Goal: Information Seeking & Learning: Learn about a topic

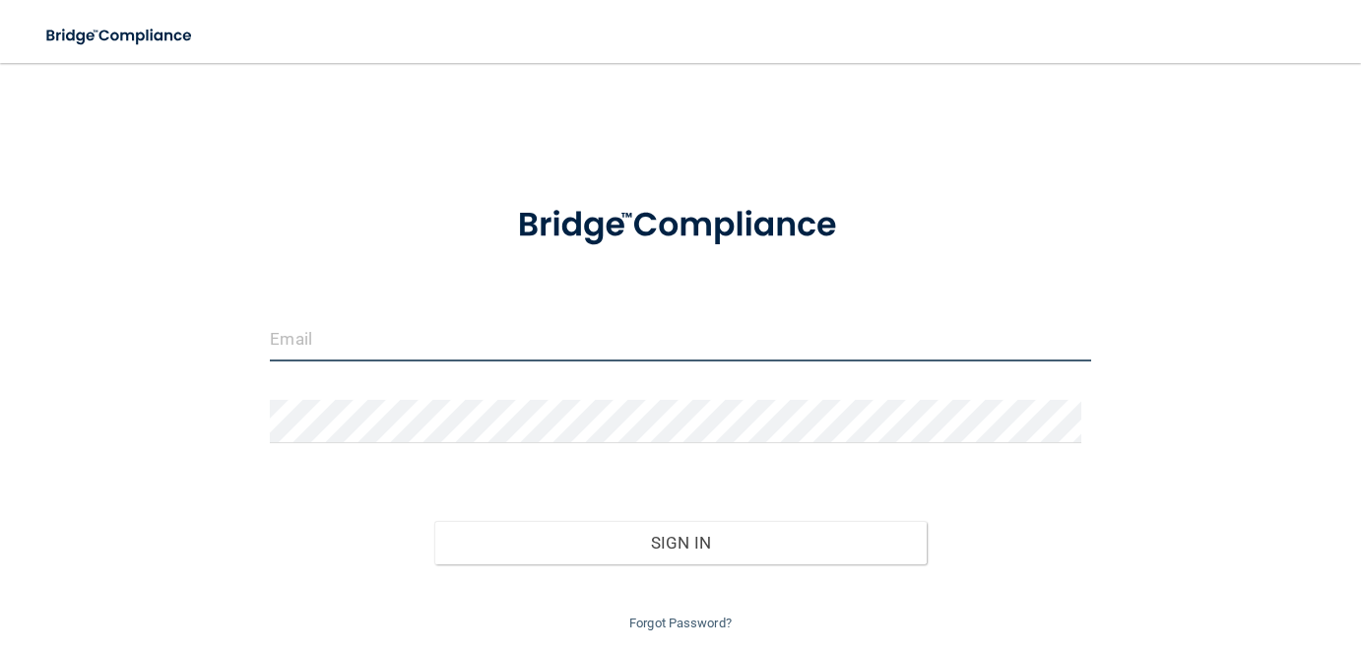
click at [390, 341] on input "email" at bounding box center [680, 339] width 821 height 44
type input "[EMAIL_ADDRESS][DOMAIN_NAME]"
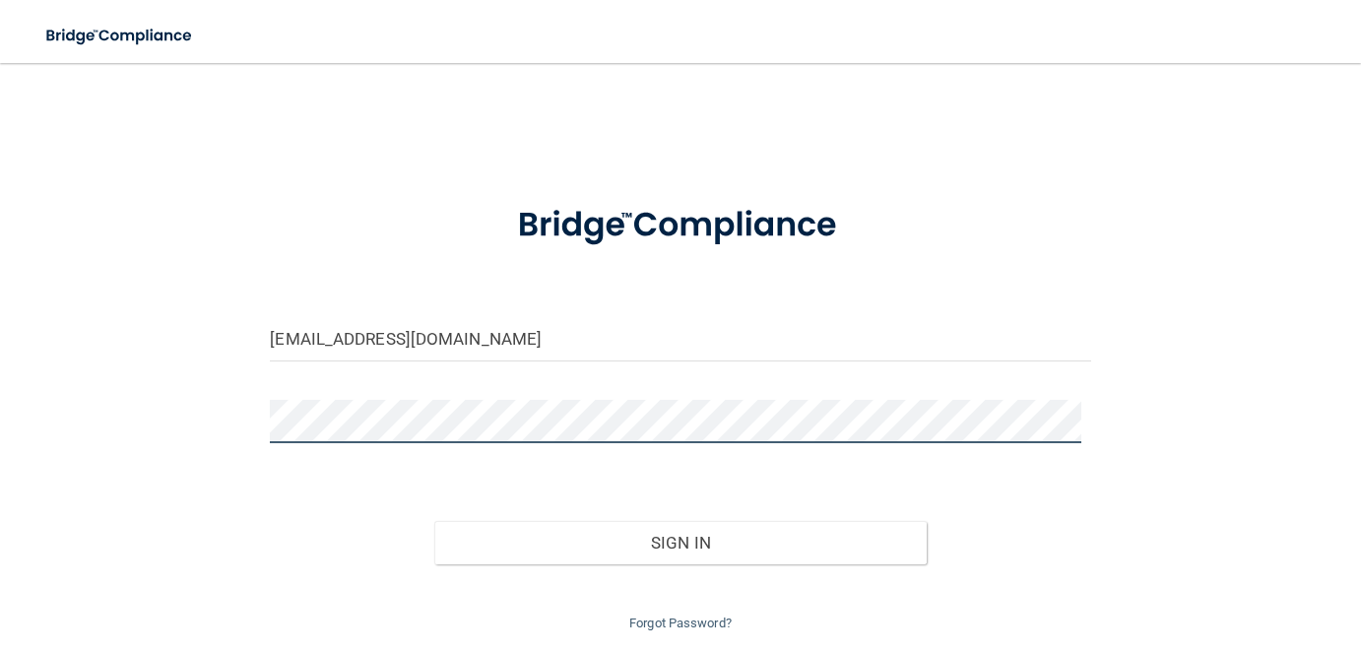
click at [434, 521] on button "Sign In" at bounding box center [680, 542] width 493 height 43
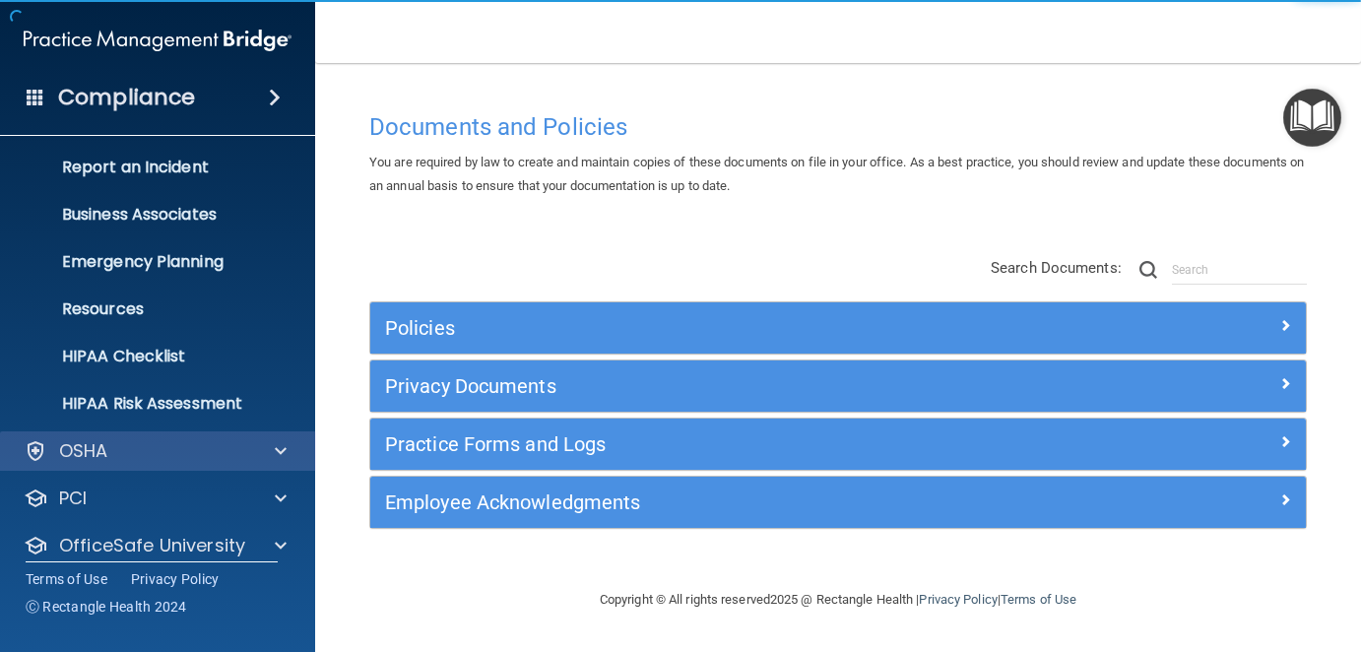
scroll to position [164, 0]
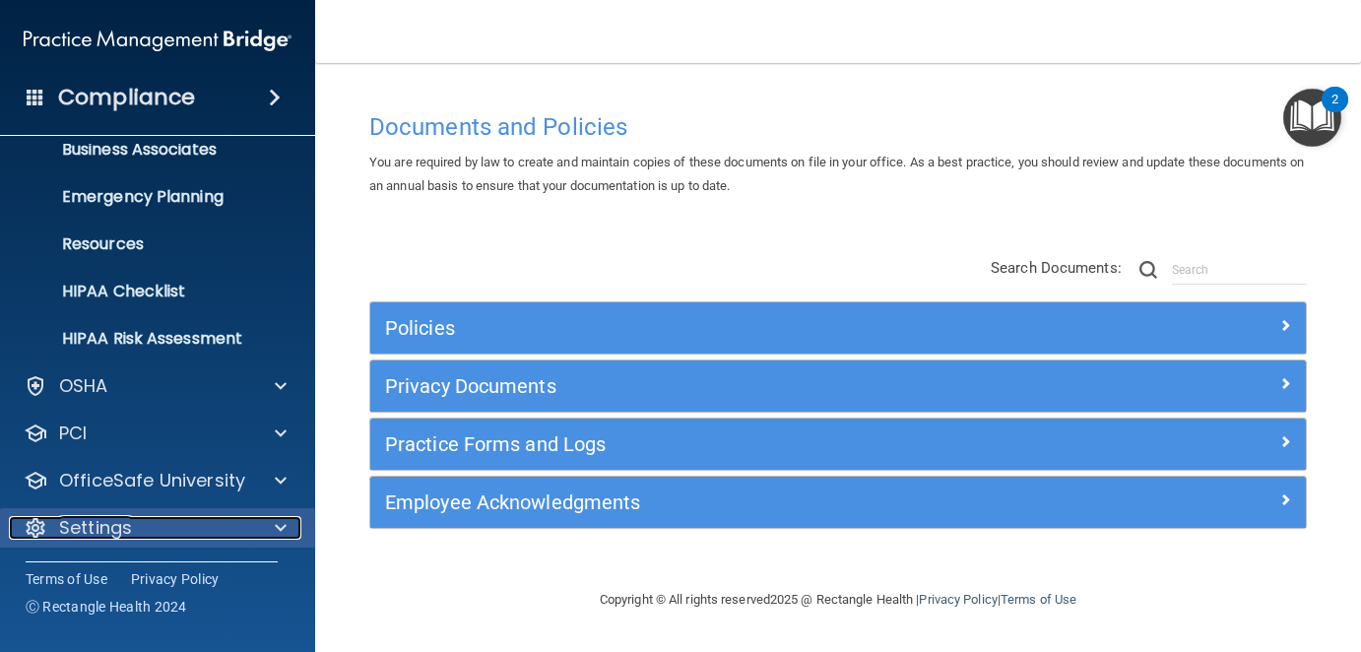
click at [119, 527] on p "Settings" at bounding box center [95, 528] width 73 height 24
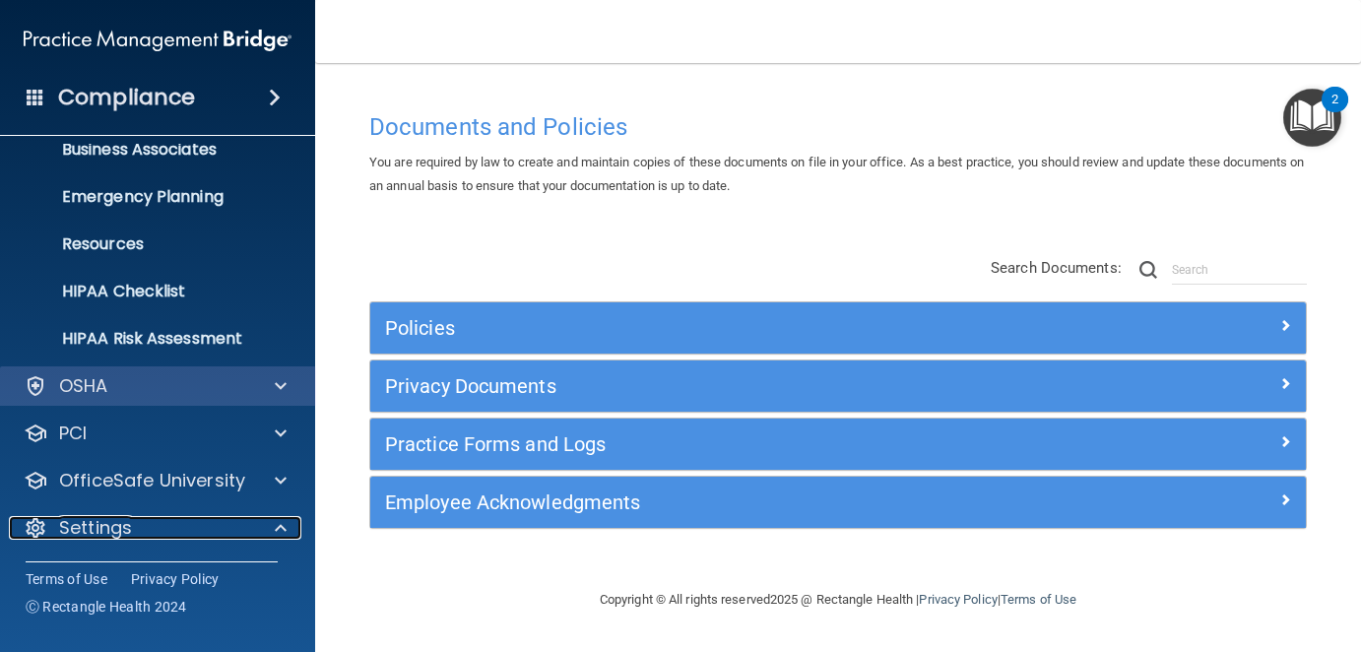
scroll to position [262, 0]
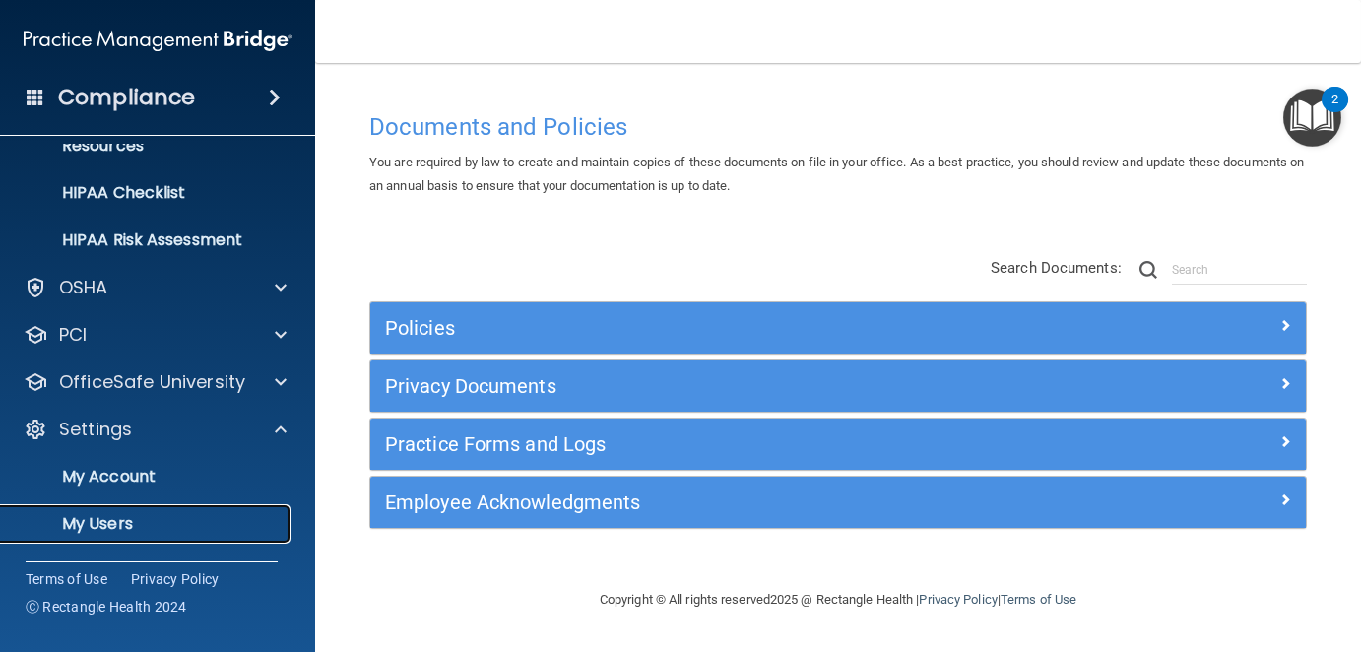
click at [116, 522] on p "My Users" at bounding box center [147, 524] width 269 height 20
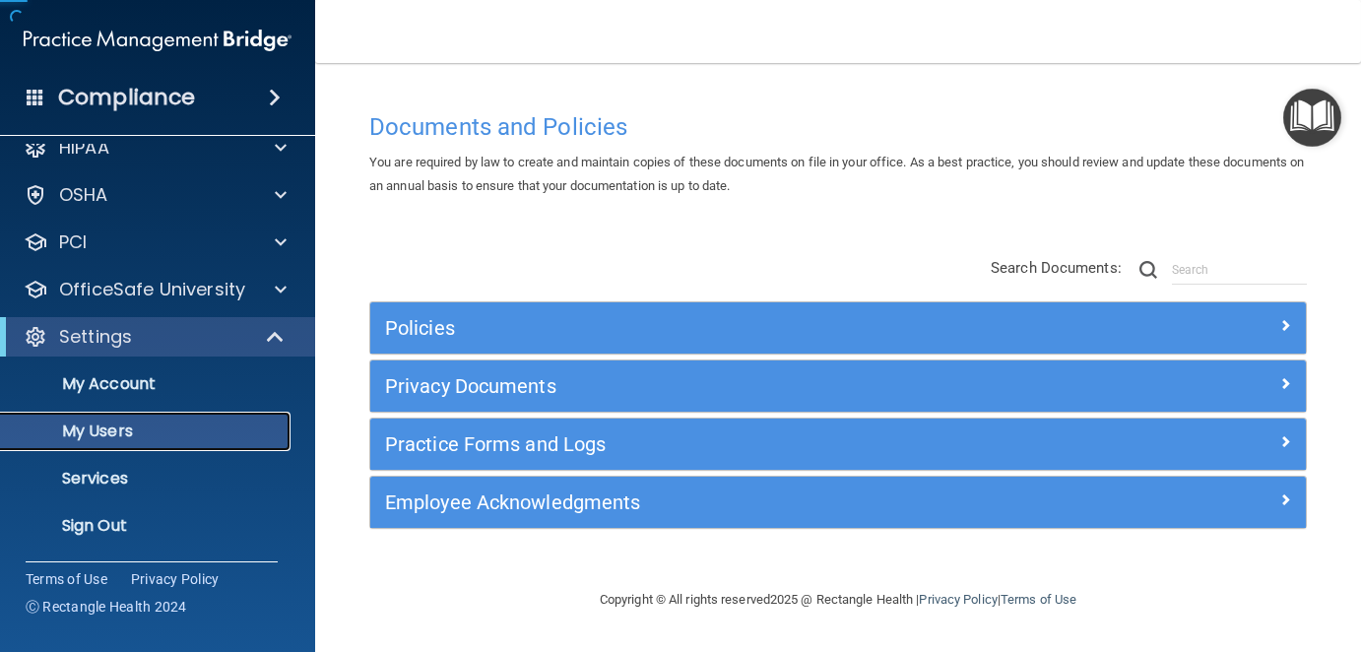
scroll to position [23, 0]
select select "20"
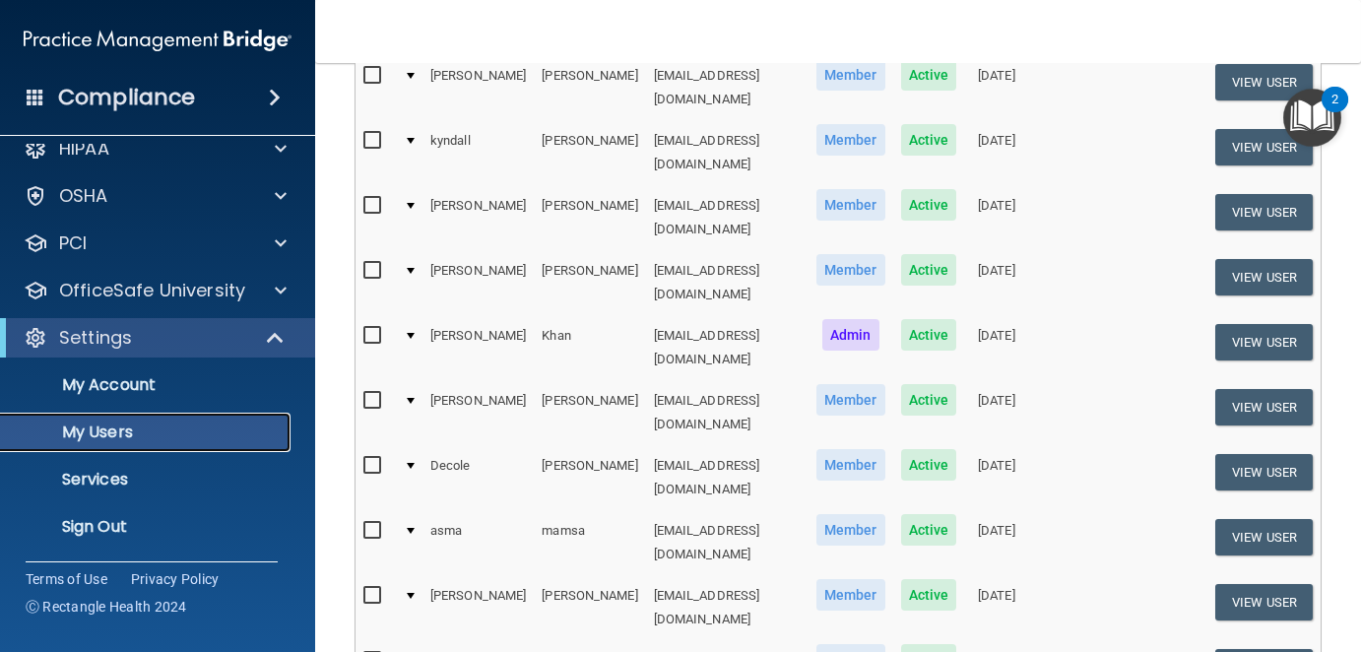
scroll to position [394, 0]
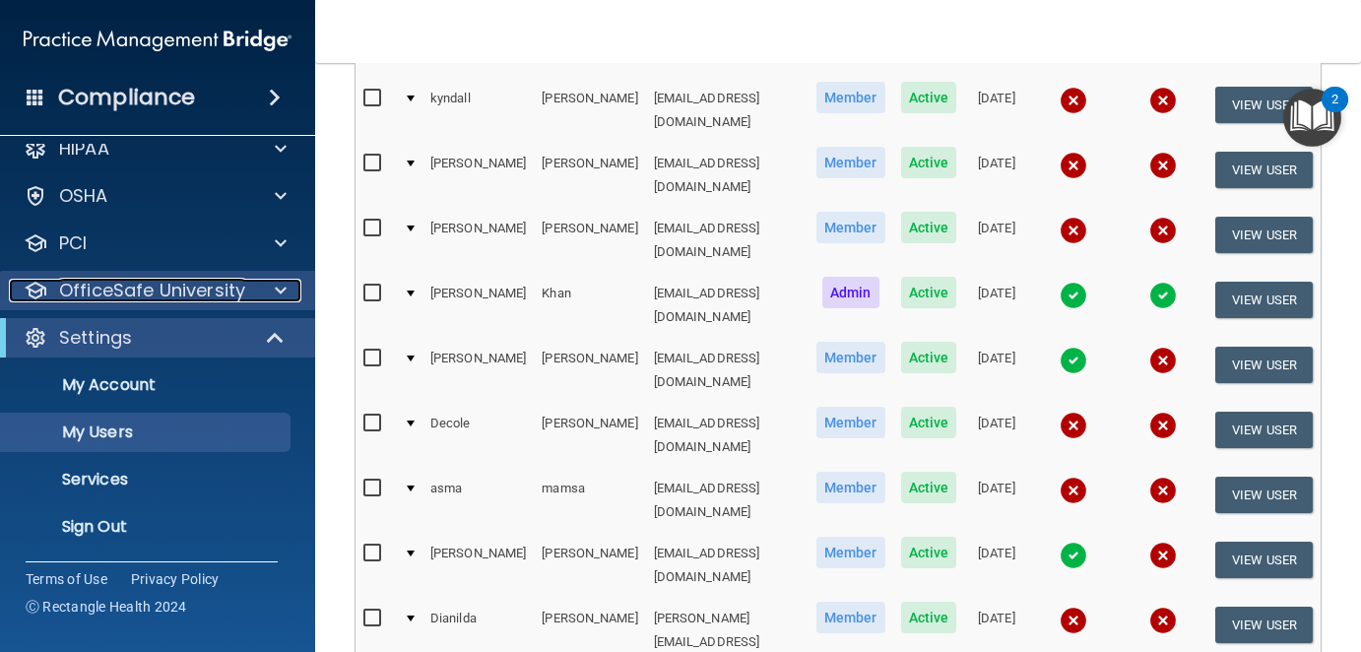
click at [146, 291] on p "OfficeSafe University" at bounding box center [152, 291] width 186 height 24
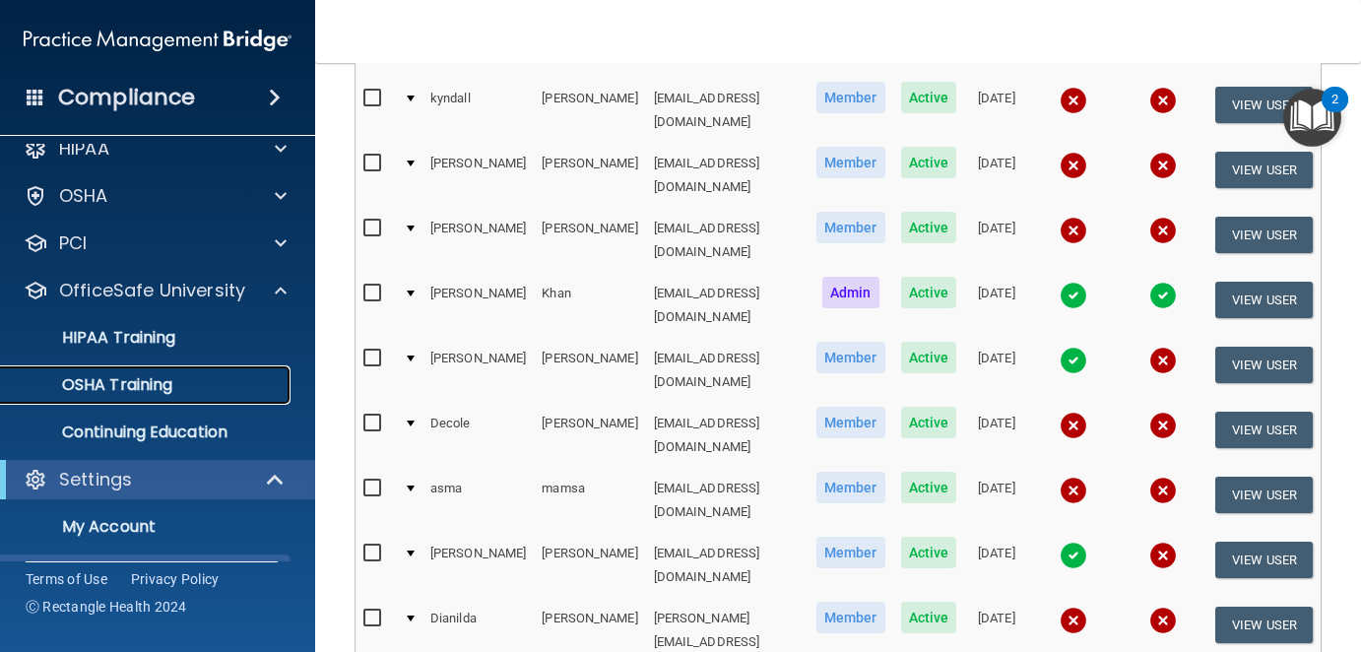
click at [149, 381] on p "OSHA Training" at bounding box center [93, 385] width 160 height 20
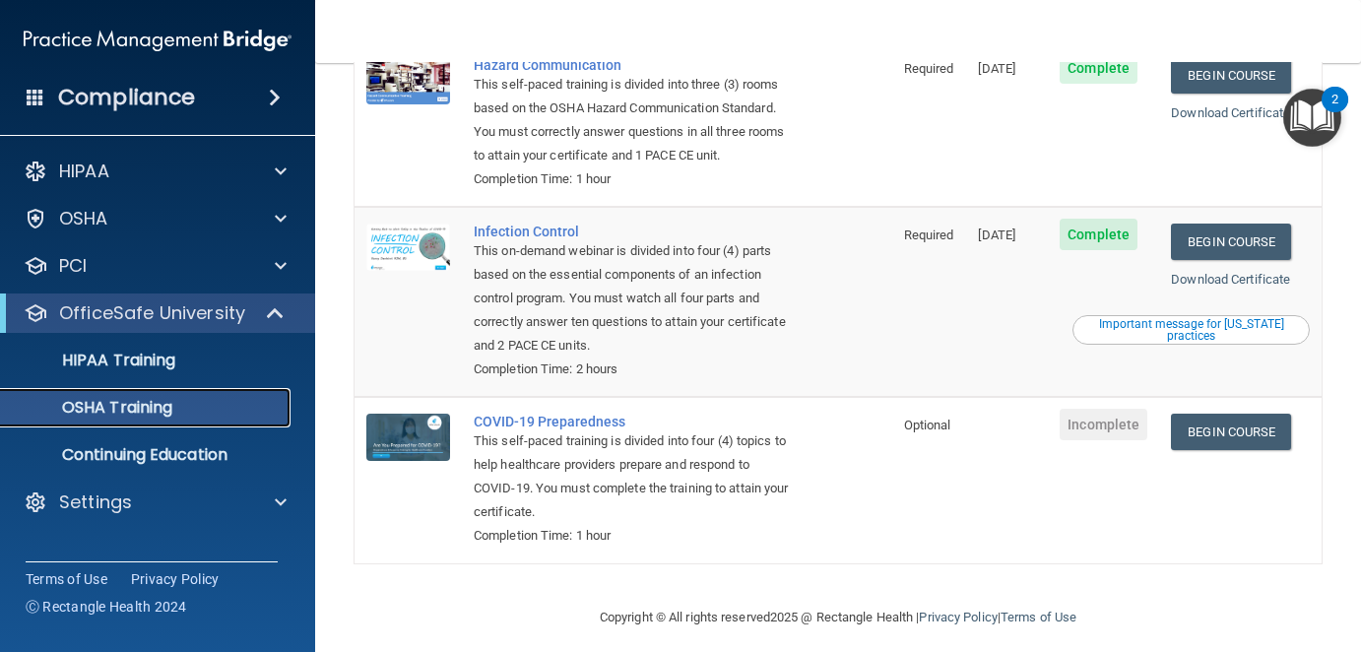
scroll to position [296, 0]
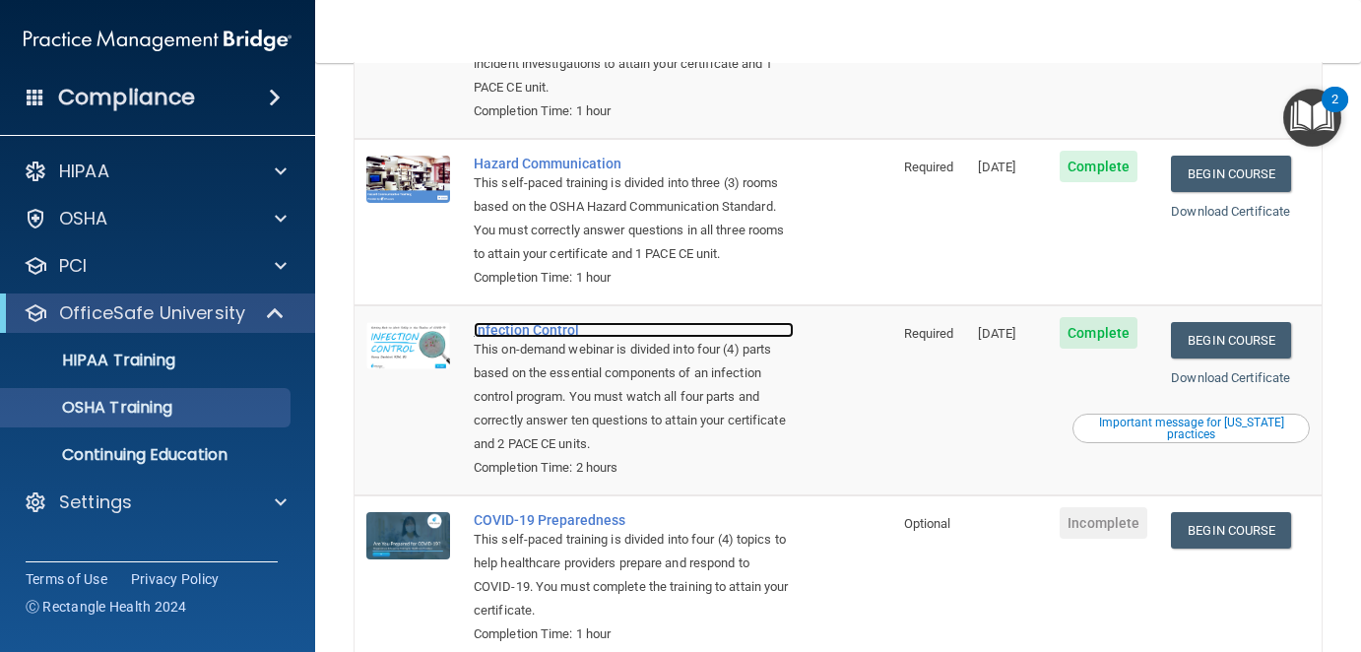
click at [545, 330] on div "Infection Control" at bounding box center [634, 330] width 320 height 16
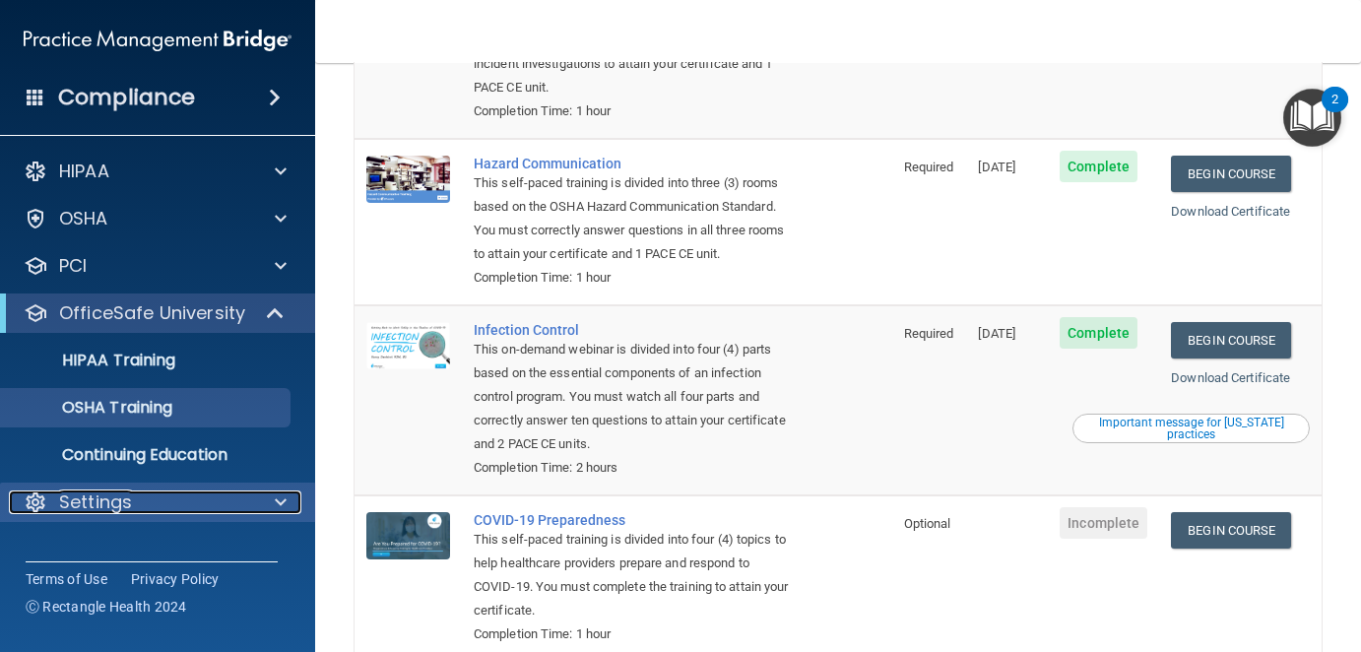
click at [121, 497] on p "Settings" at bounding box center [95, 503] width 73 height 24
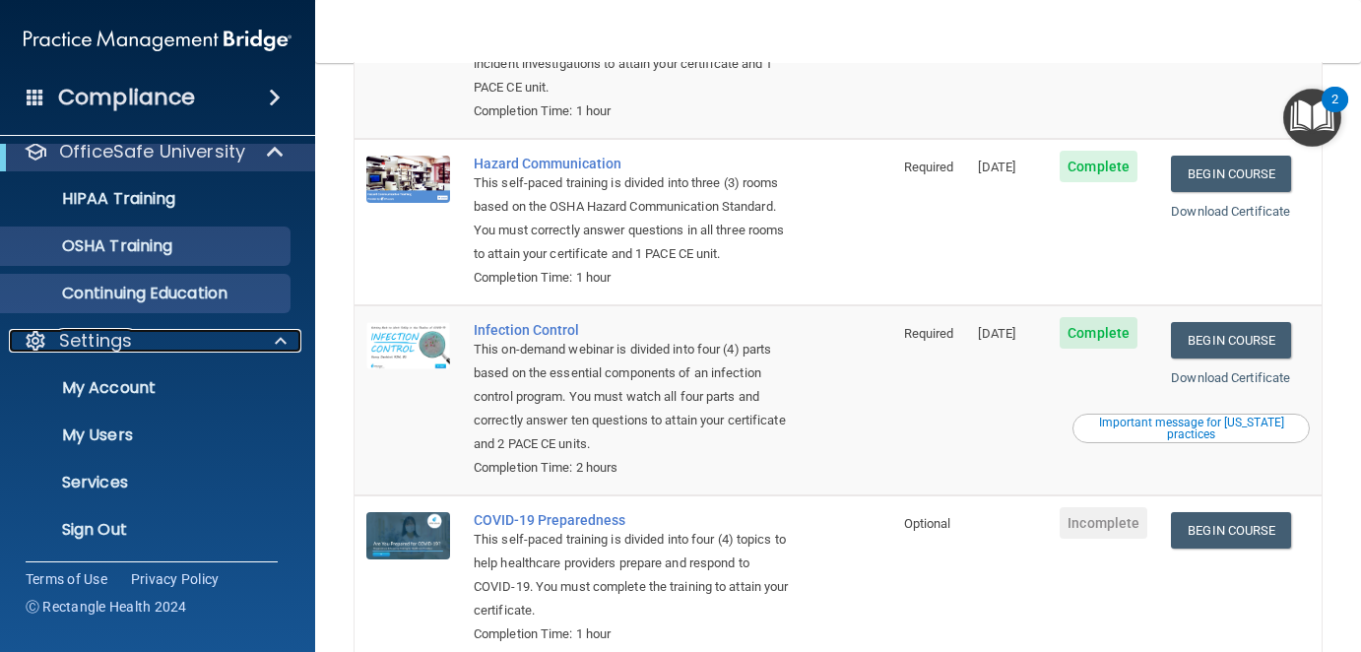
scroll to position [164, 0]
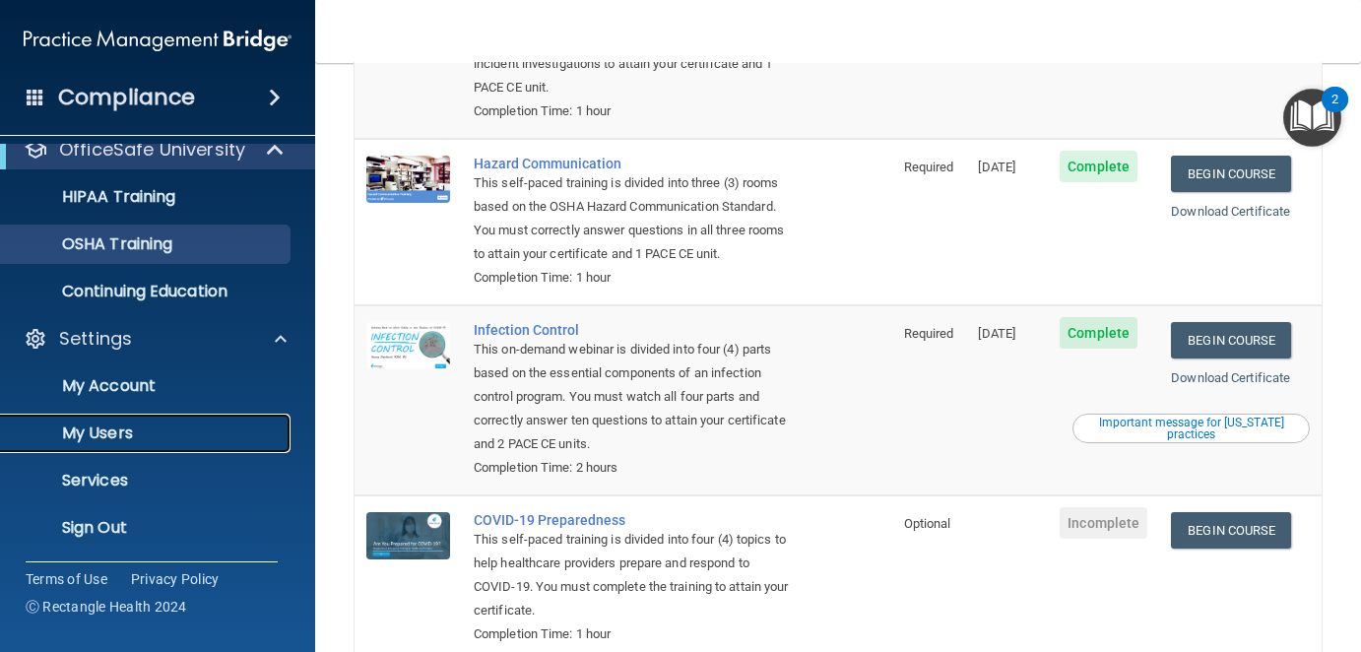
click at [115, 431] on p "My Users" at bounding box center [147, 434] width 269 height 20
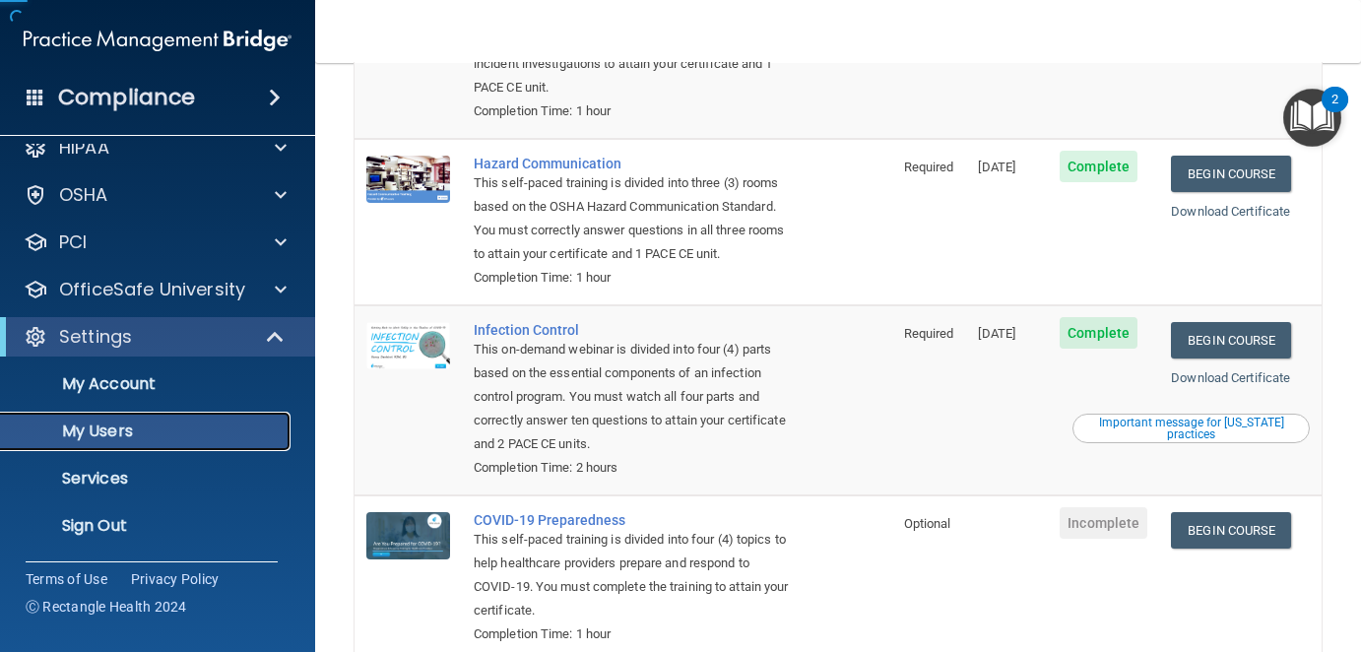
scroll to position [23, 0]
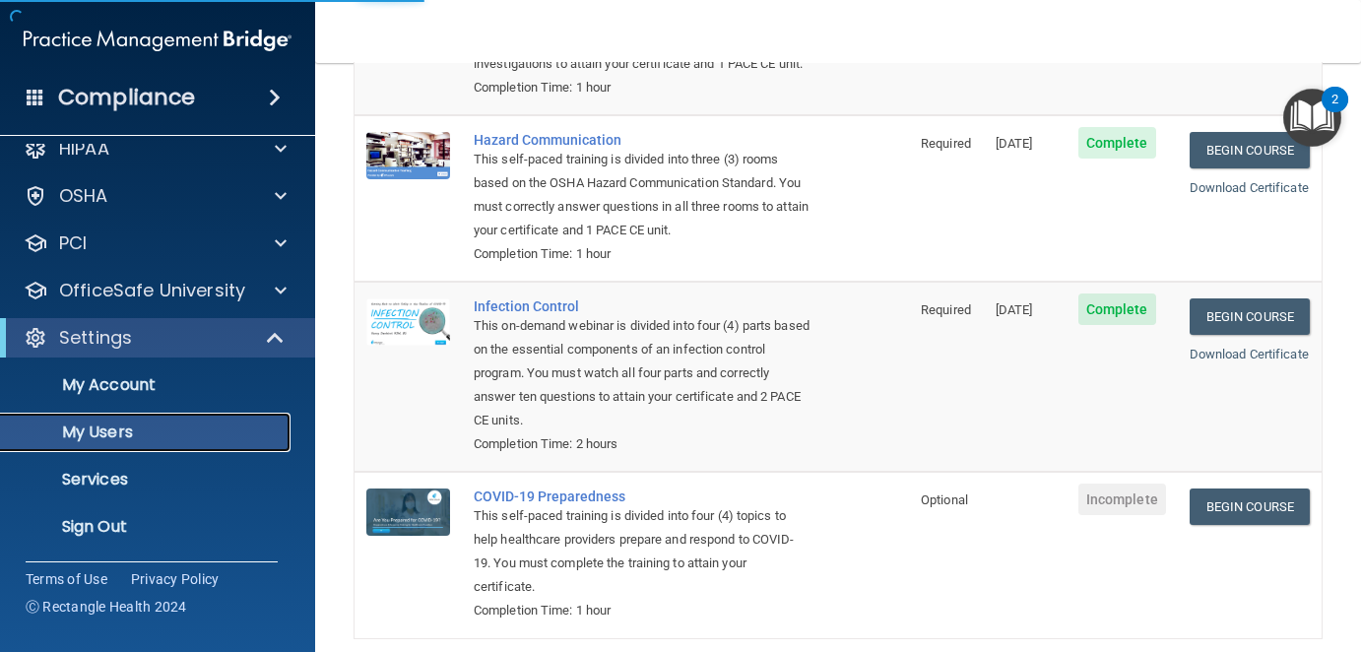
select select "20"
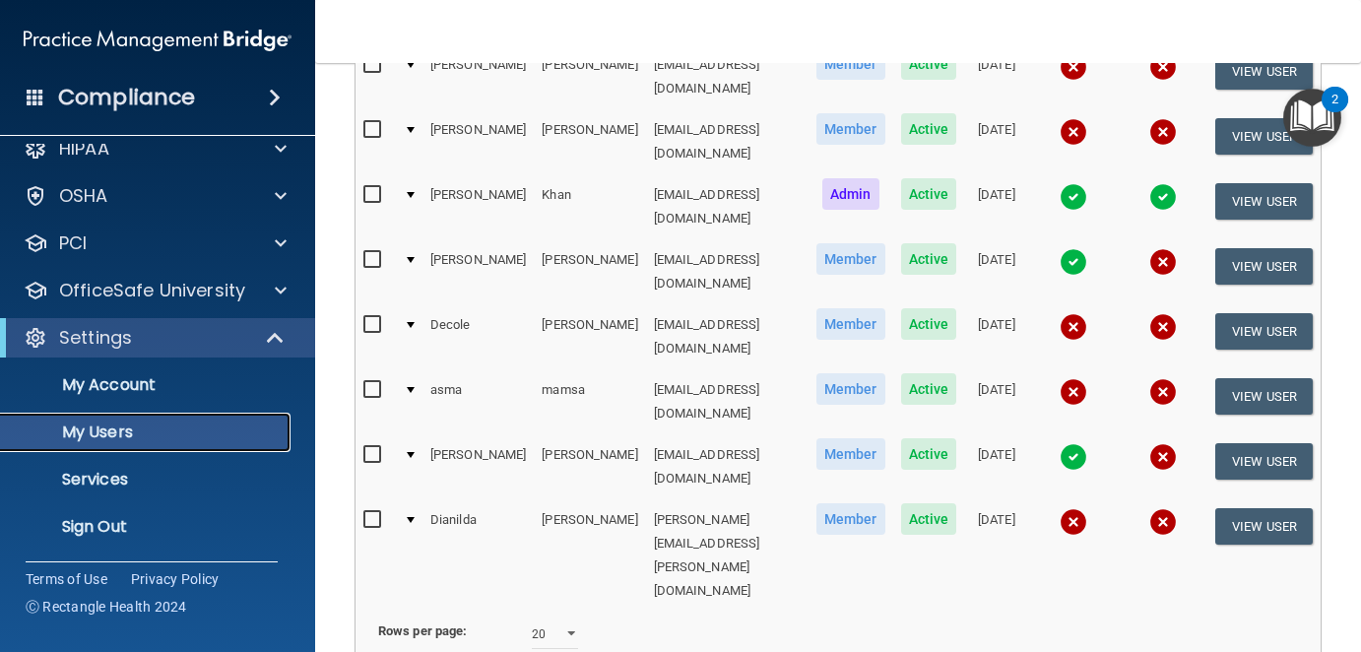
scroll to position [99, 0]
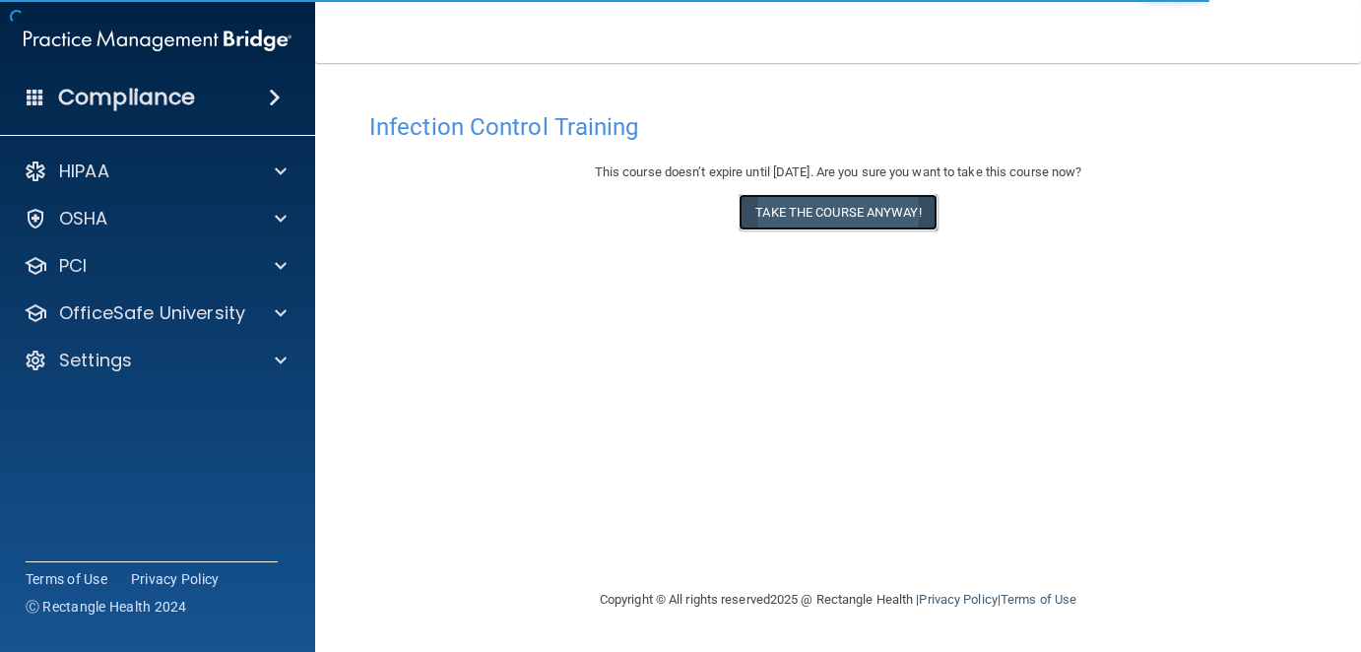
click at [823, 225] on button "Take the course anyway!" at bounding box center [838, 212] width 198 height 36
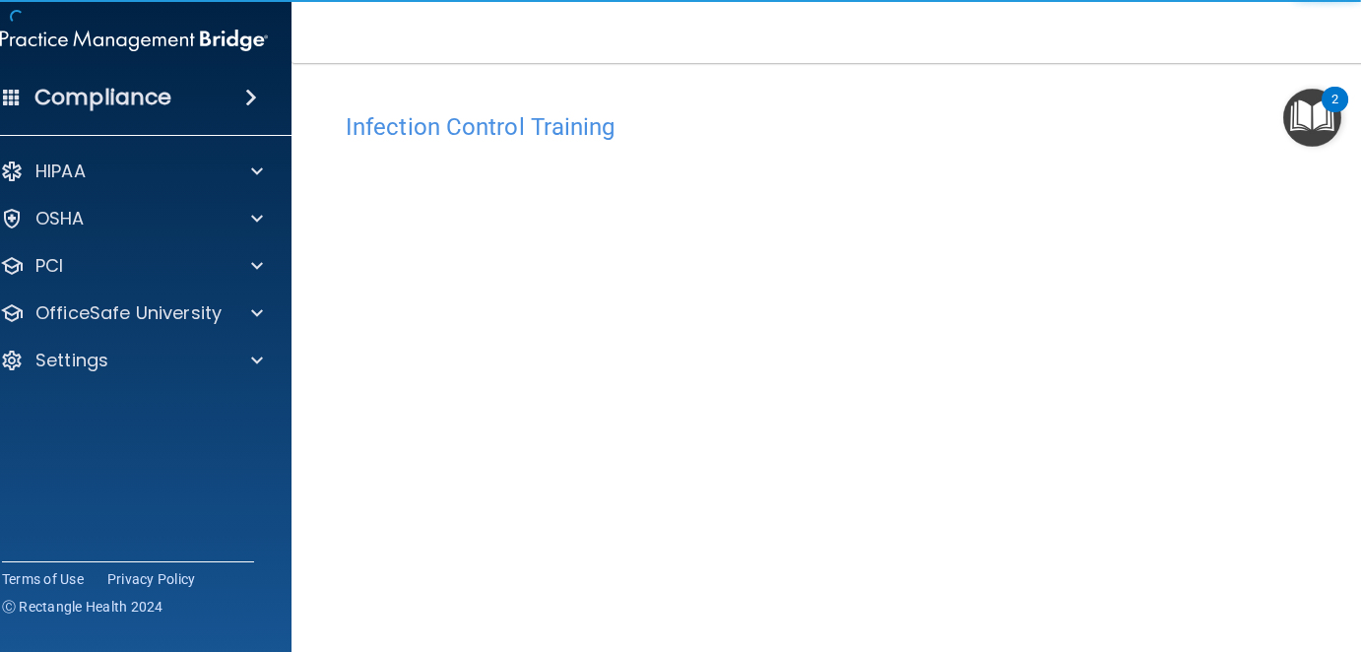
scroll to position [191, 0]
